Goal: Book appointment/travel/reservation

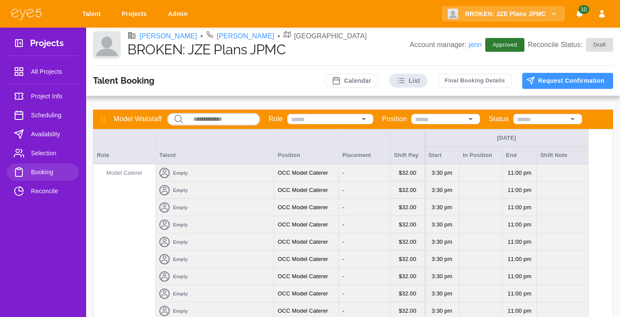
click at [223, 173] on div "Empty" at bounding box center [215, 172] width 118 height 17
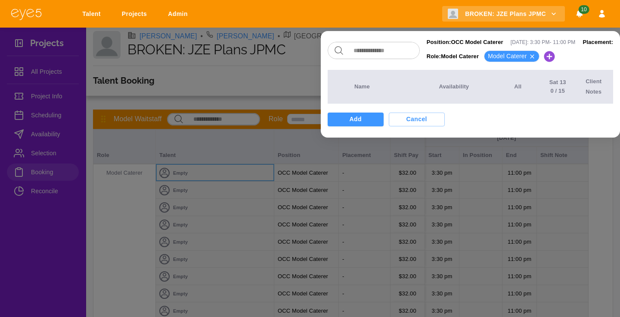
click at [544, 58] on icon at bounding box center [549, 56] width 11 height 11
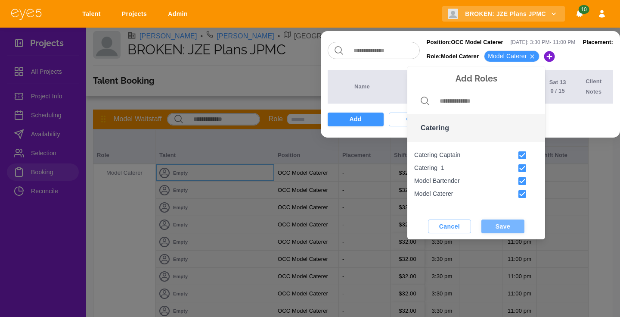
click at [514, 221] on button "Save" at bounding box center [503, 226] width 43 height 14
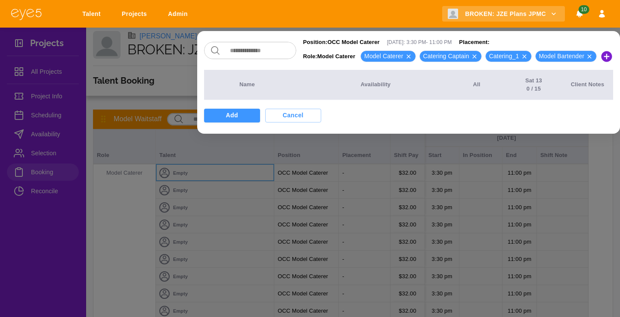
click at [514, 221] on div at bounding box center [310, 158] width 620 height 317
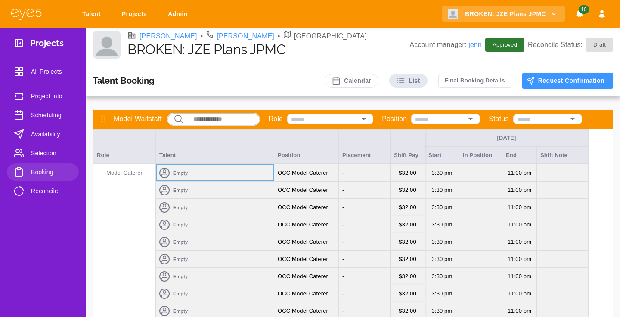
click at [44, 135] on span "Availability" at bounding box center [51, 134] width 41 height 10
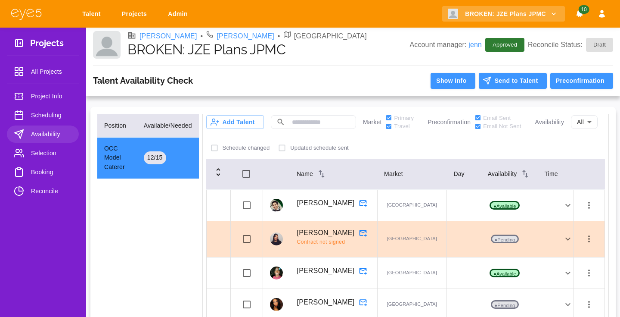
click at [47, 124] on link "Scheduling" at bounding box center [43, 114] width 72 height 17
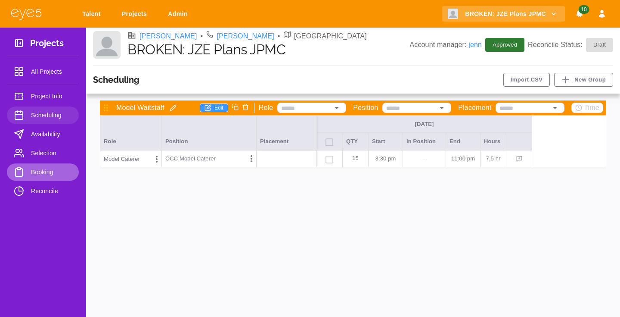
click at [39, 173] on span "Booking" at bounding box center [51, 172] width 41 height 10
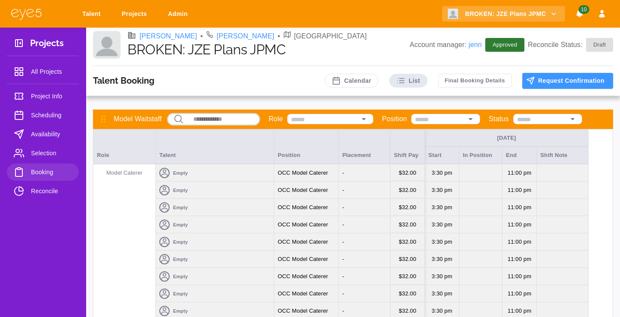
click at [49, 156] on span "Selection" at bounding box center [51, 153] width 41 height 10
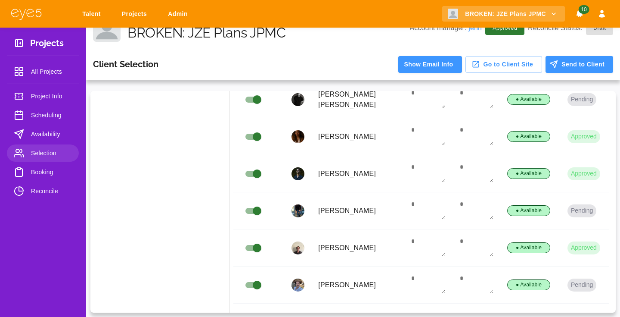
scroll to position [266, 0]
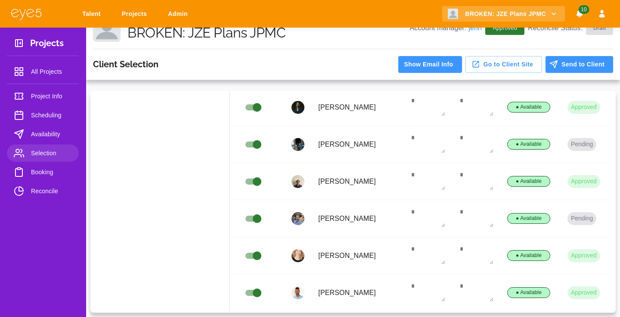
click at [44, 173] on span "Booking" at bounding box center [51, 172] width 41 height 10
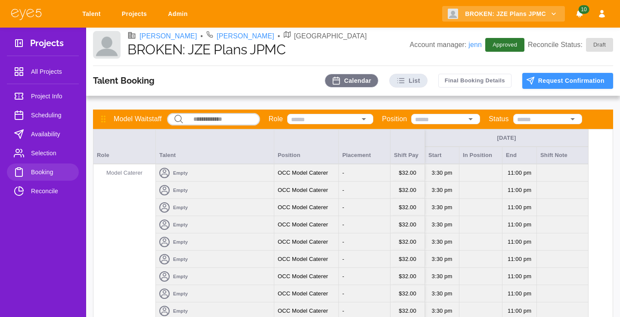
click at [350, 77] on button "Calendar" at bounding box center [352, 81] width 54 height 14
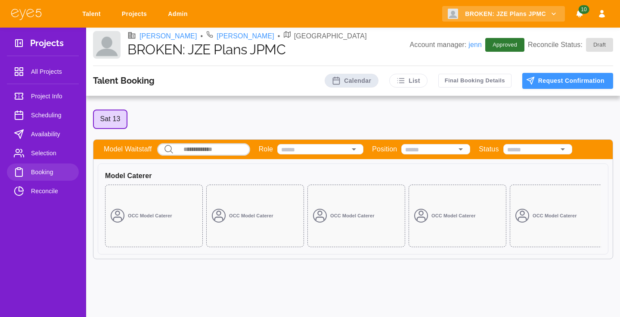
click at [174, 205] on div "OCC Model Caterer" at bounding box center [154, 215] width 98 height 62
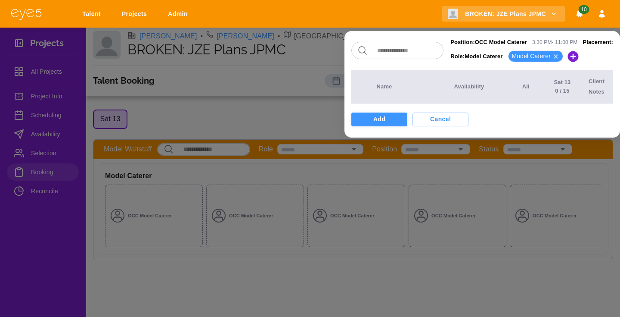
click at [379, 123] on button "Add" at bounding box center [380, 119] width 56 height 14
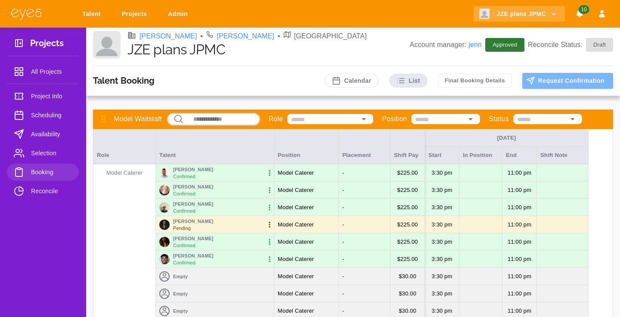
click at [544, 85] on button "Request Confirmation" at bounding box center [568, 81] width 91 height 16
